Goal: Information Seeking & Learning: Learn about a topic

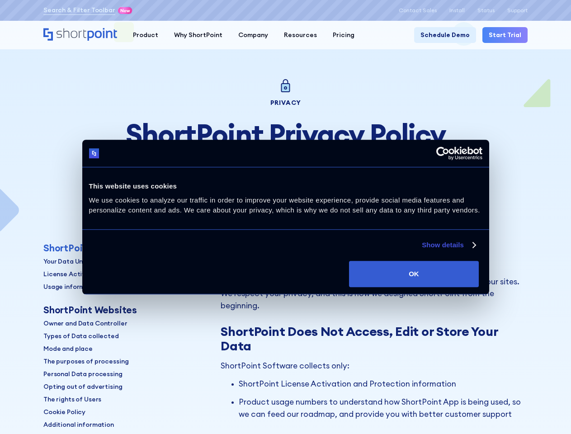
click at [421, 250] on link "Show details" at bounding box center [447, 244] width 53 height 11
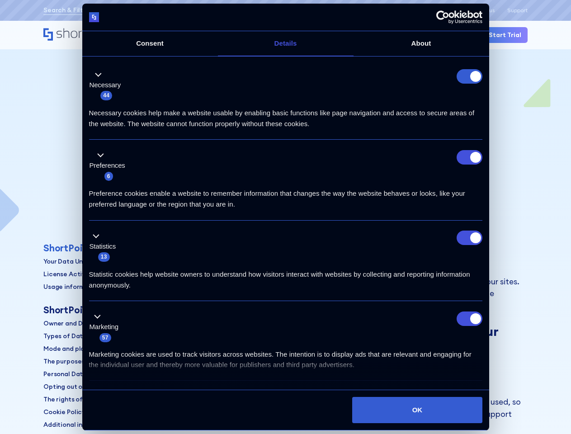
click at [486, 362] on ul "Necessary 44 Necessary cookies help make a website usable by enabling basic fun…" at bounding box center [285, 244] width 402 height 370
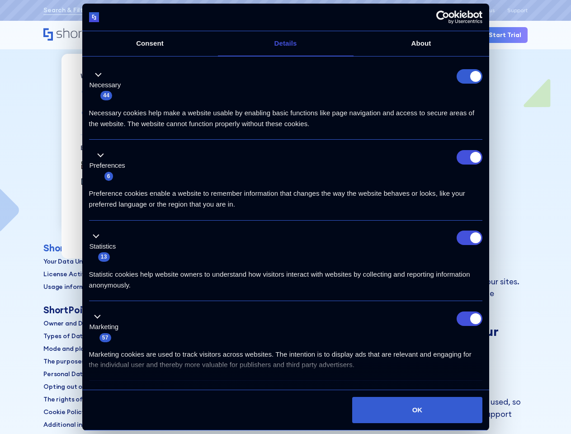
click at [144, 35] on div "Product" at bounding box center [145, 34] width 25 height 9
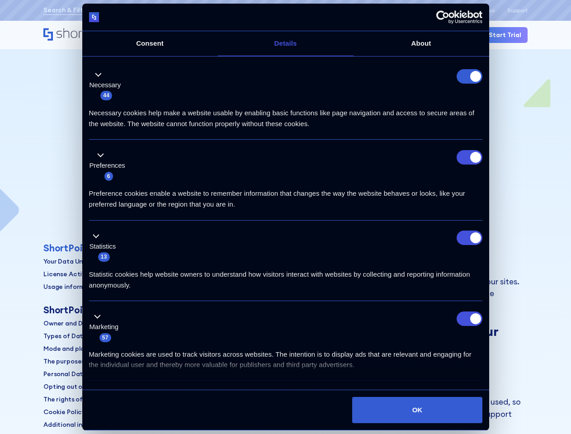
click at [195, 35] on div "Why ShortPoint" at bounding box center [198, 34] width 48 height 9
click at [248, 35] on div "Company" at bounding box center [253, 34] width 30 height 9
click at [295, 35] on div "Resources" at bounding box center [300, 34] width 33 height 9
click at [336, 35] on div "Pricing" at bounding box center [343, 34] width 22 height 9
click at [88, 248] on ul "Necessary 44 Necessary cookies help make a website usable by enabling basic fun…" at bounding box center [285, 244] width 402 height 370
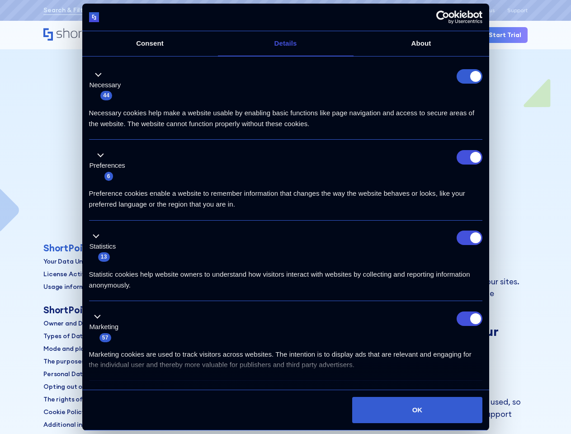
click at [75, 261] on p "Your Data Untouched" at bounding box center [76, 261] width 66 height 9
